Goal: Task Accomplishment & Management: Complete application form

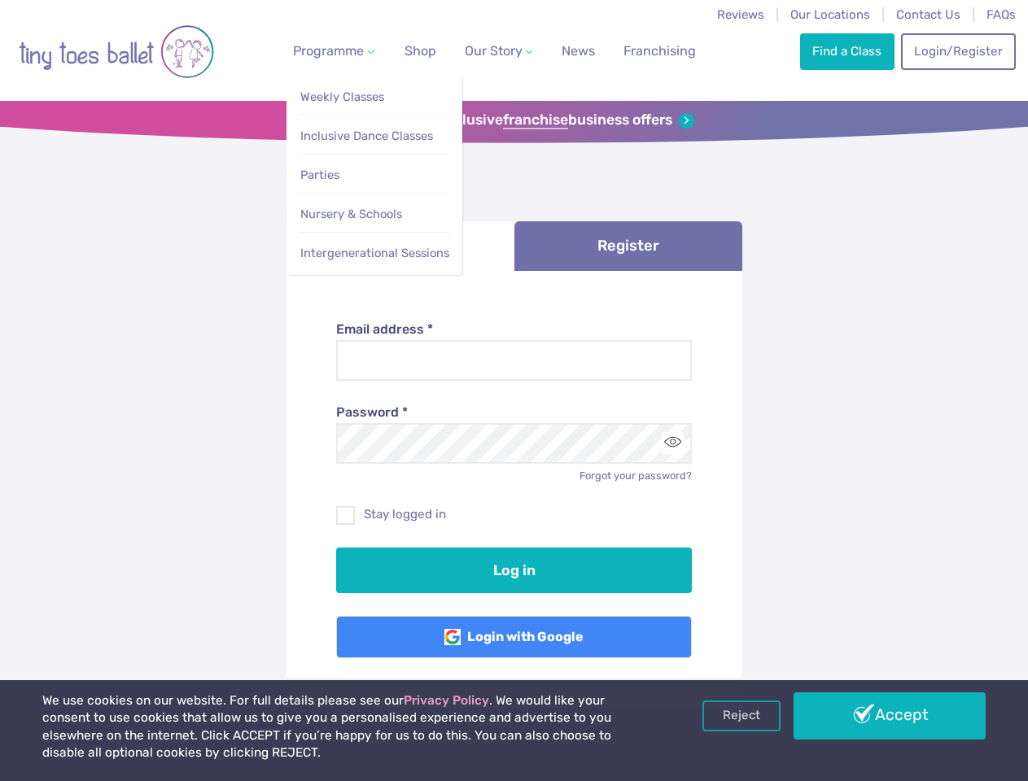
click at [330, 50] on span "Programme" at bounding box center [328, 50] width 71 height 15
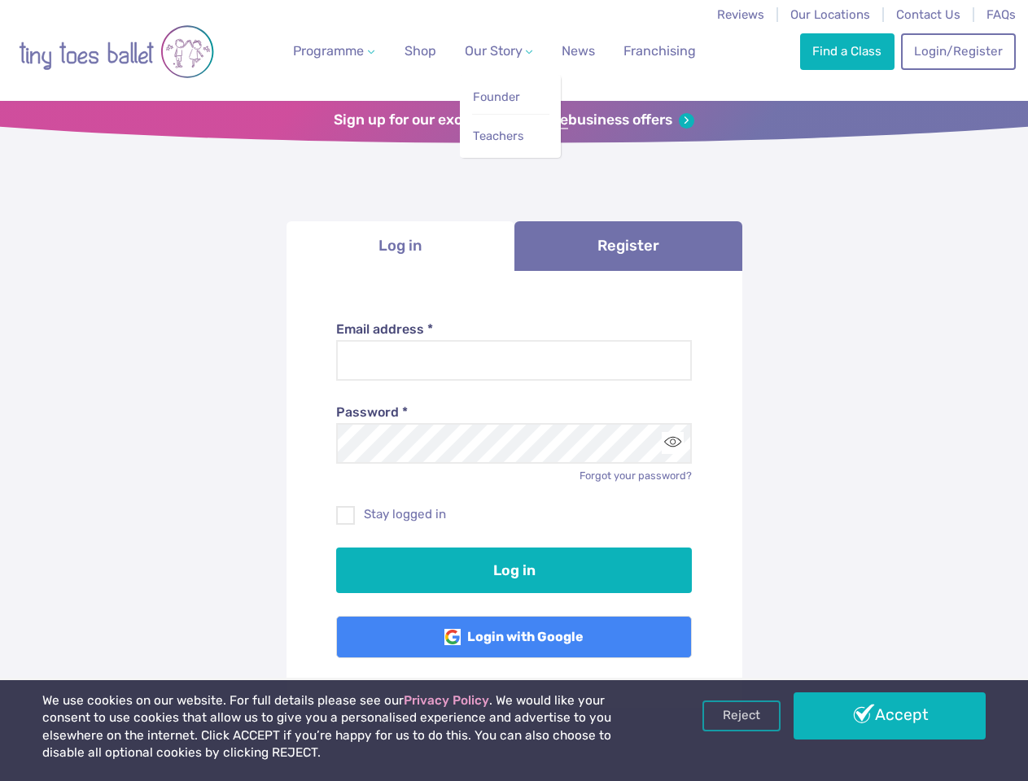
click at [484, 50] on span "Our Story" at bounding box center [494, 50] width 58 height 15
click at [514, 120] on li "Teachers" at bounding box center [510, 132] width 77 height 37
click at [400, 246] on li "Log in" at bounding box center [401, 246] width 228 height 50
click at [628, 246] on link "Register" at bounding box center [628, 246] width 228 height 50
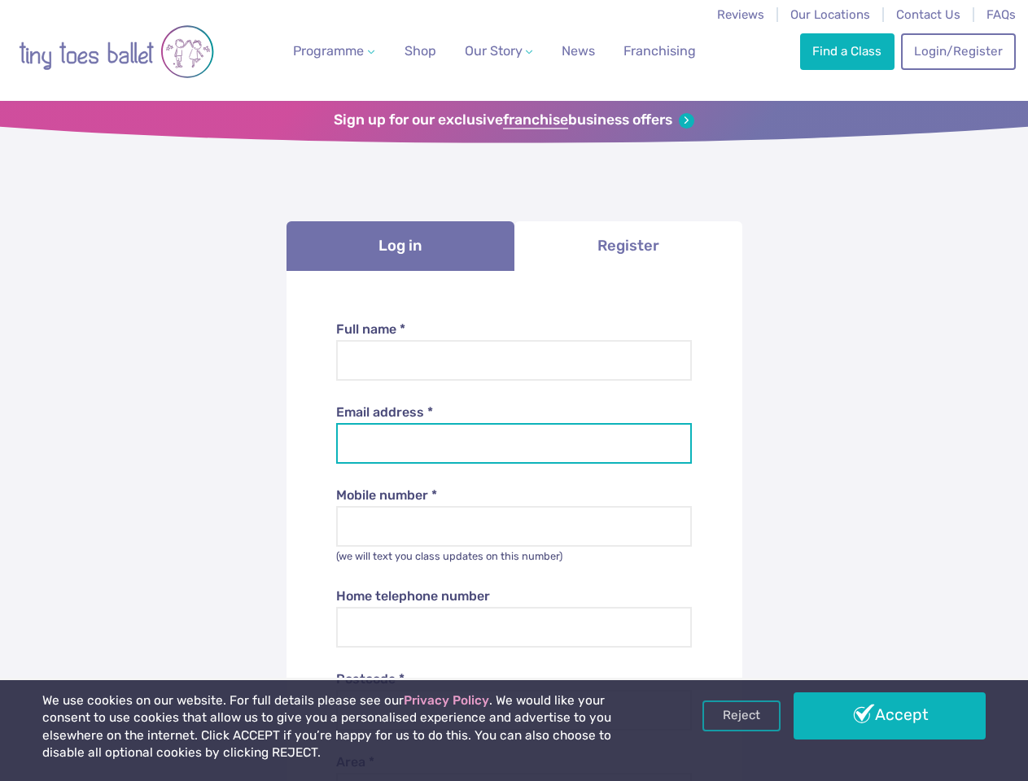
click at [672, 443] on input "Email address *" at bounding box center [514, 443] width 356 height 41
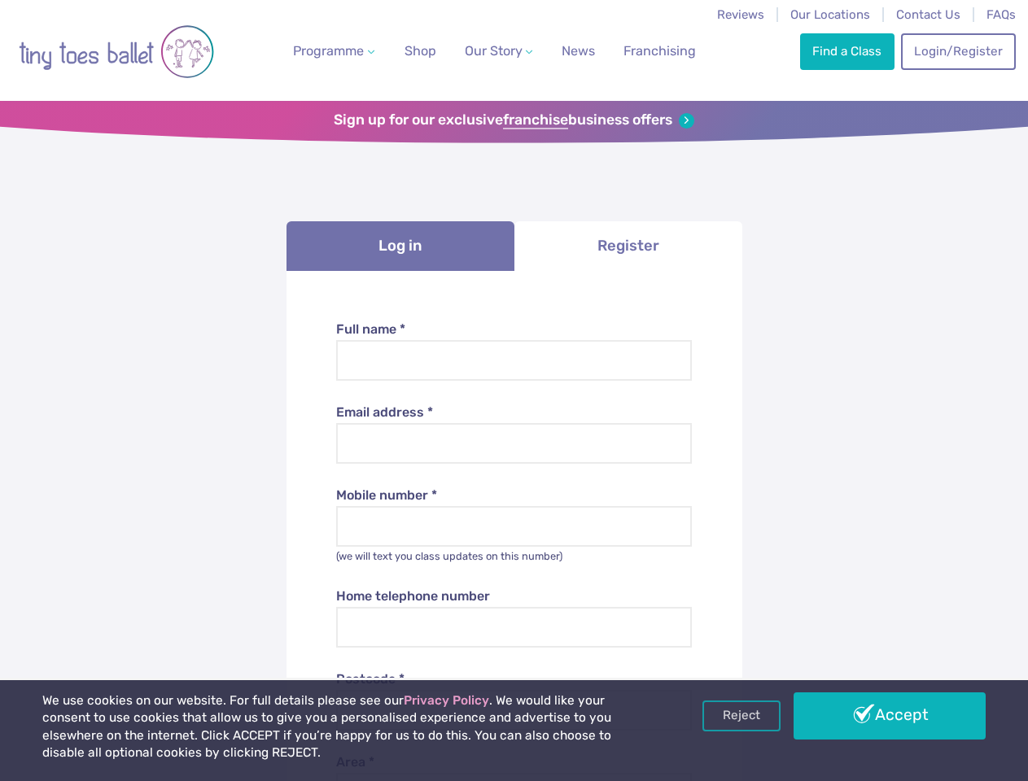
click at [741, 716] on link "Reject" at bounding box center [741, 716] width 78 height 31
